Goal: Transaction & Acquisition: Subscribe to service/newsletter

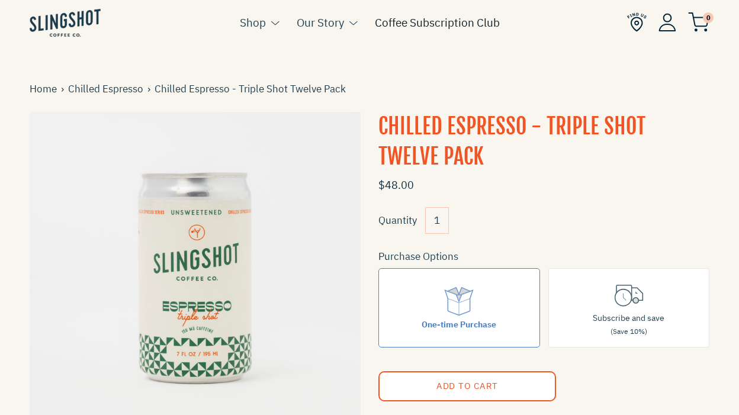
scroll to position [473, 0]
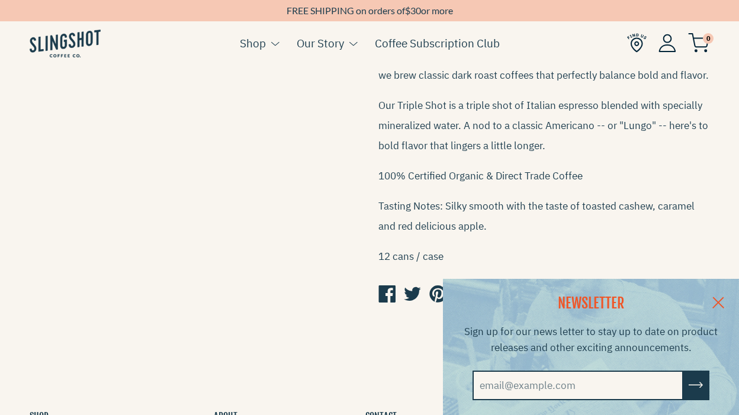
click at [723, 298] on link at bounding box center [718, 302] width 41 height 46
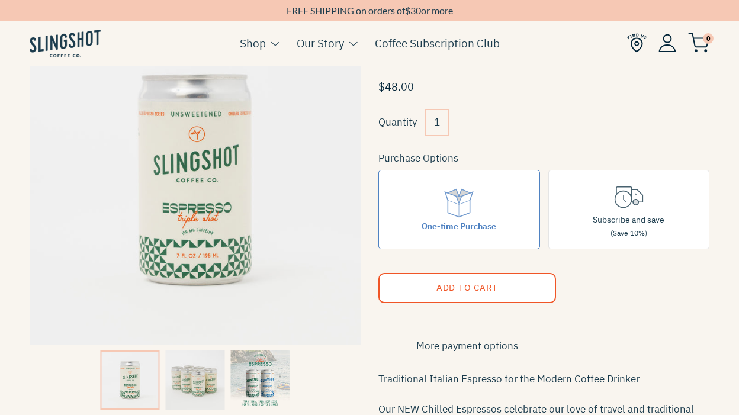
scroll to position [106, 0]
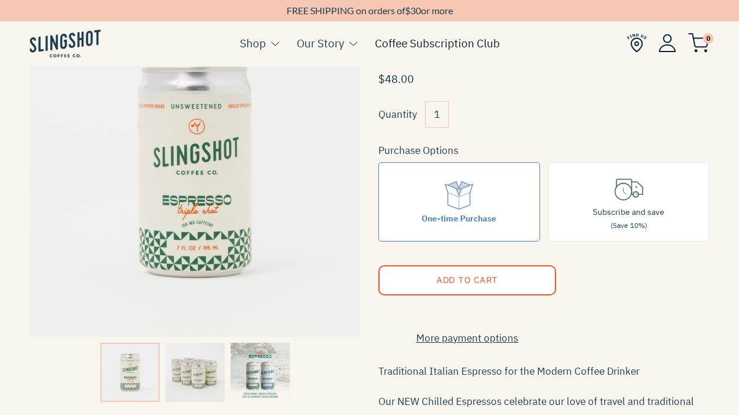
click at [481, 47] on link "Coffee Subscription Club" at bounding box center [437, 43] width 125 height 18
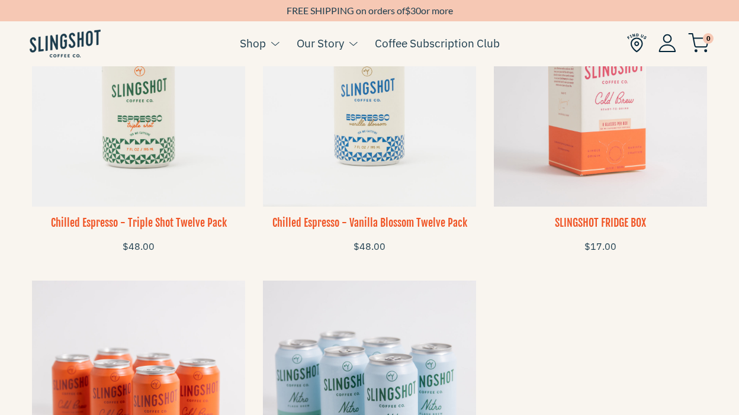
scroll to position [845, 0]
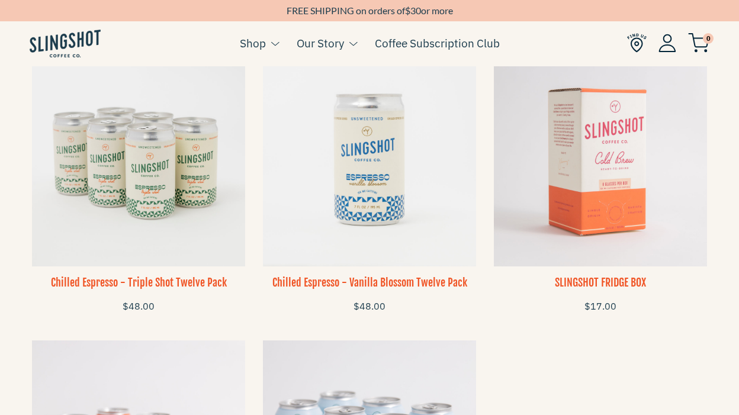
click at [150, 114] on img at bounding box center [138, 159] width 213 height 213
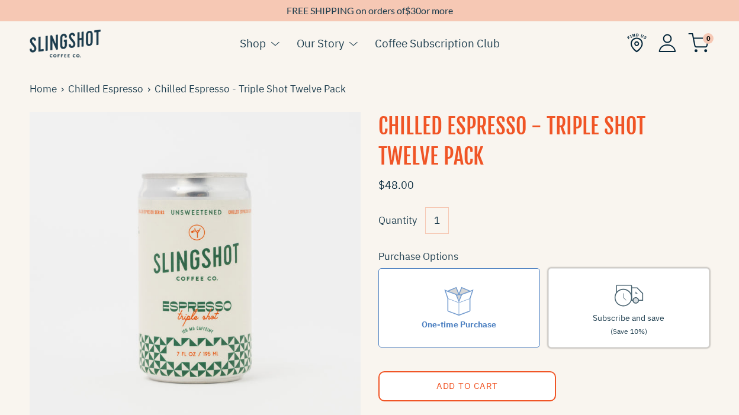
click at [589, 330] on label "Subscribe and save (Save 10%)" at bounding box center [630, 308] width 162 height 80
click at [0, 0] on input "Subscribe and save (Save 10%)" at bounding box center [0, 0] width 0 height 0
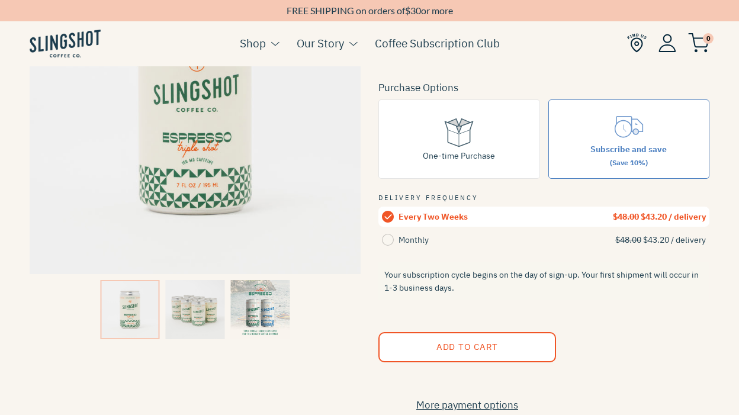
scroll to position [159, 0]
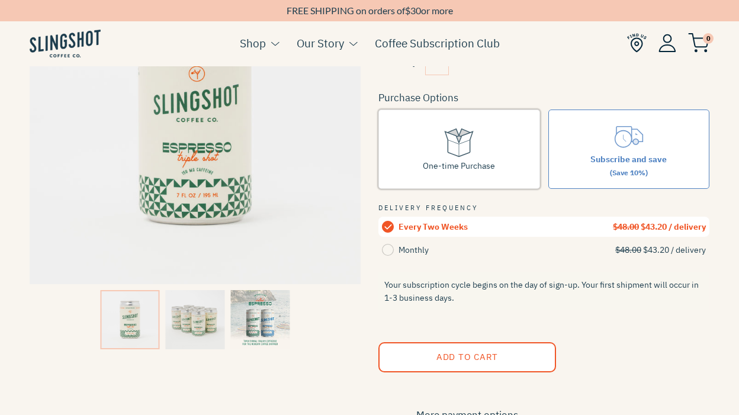
click at [485, 141] on label "One-time Purchase" at bounding box center [460, 150] width 162 height 80
click at [0, 0] on input "One-time Purchase" at bounding box center [0, 0] width 0 height 0
